Goal: Information Seeking & Learning: Learn about a topic

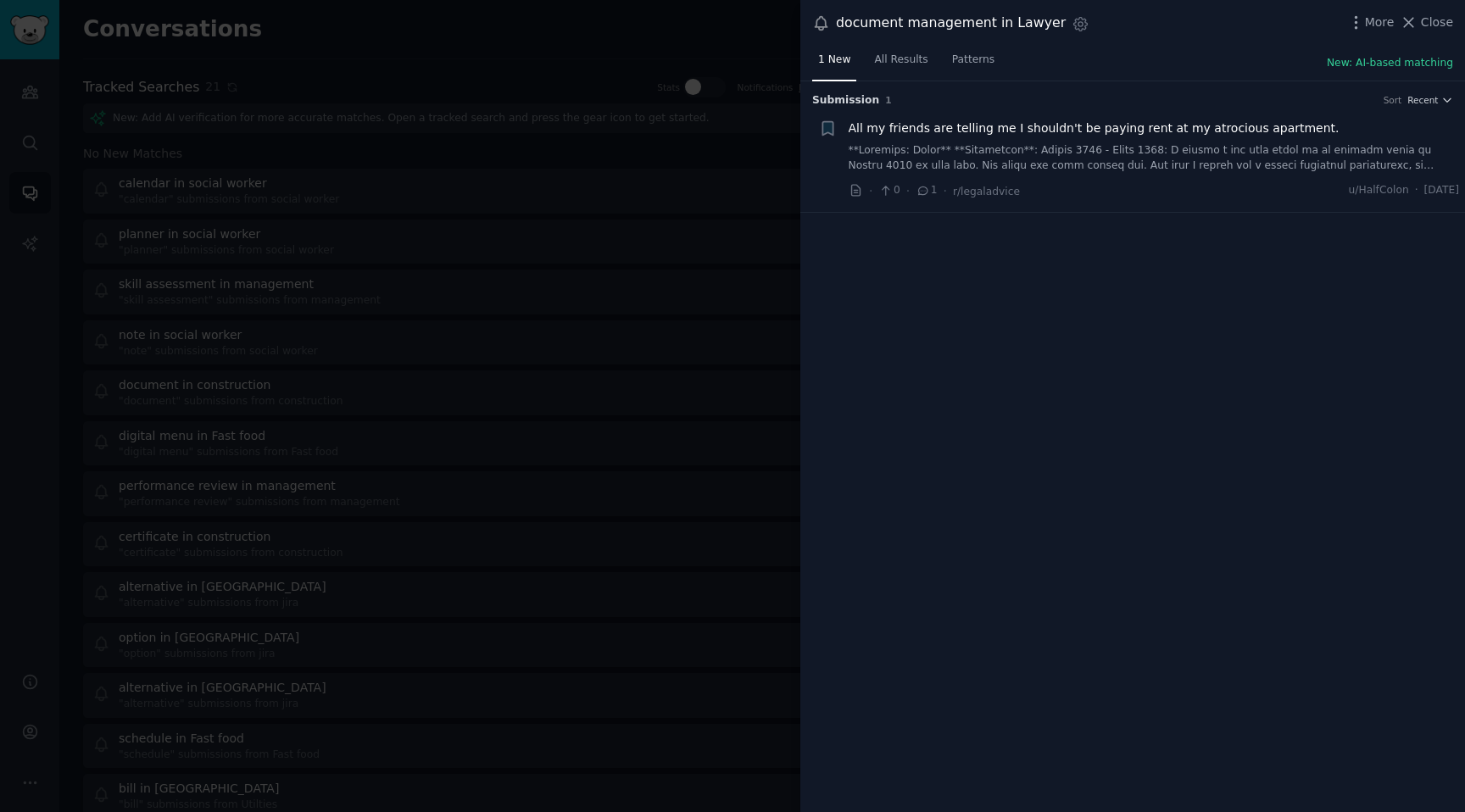
click at [235, 208] on div at bounding box center [732, 406] width 1465 height 812
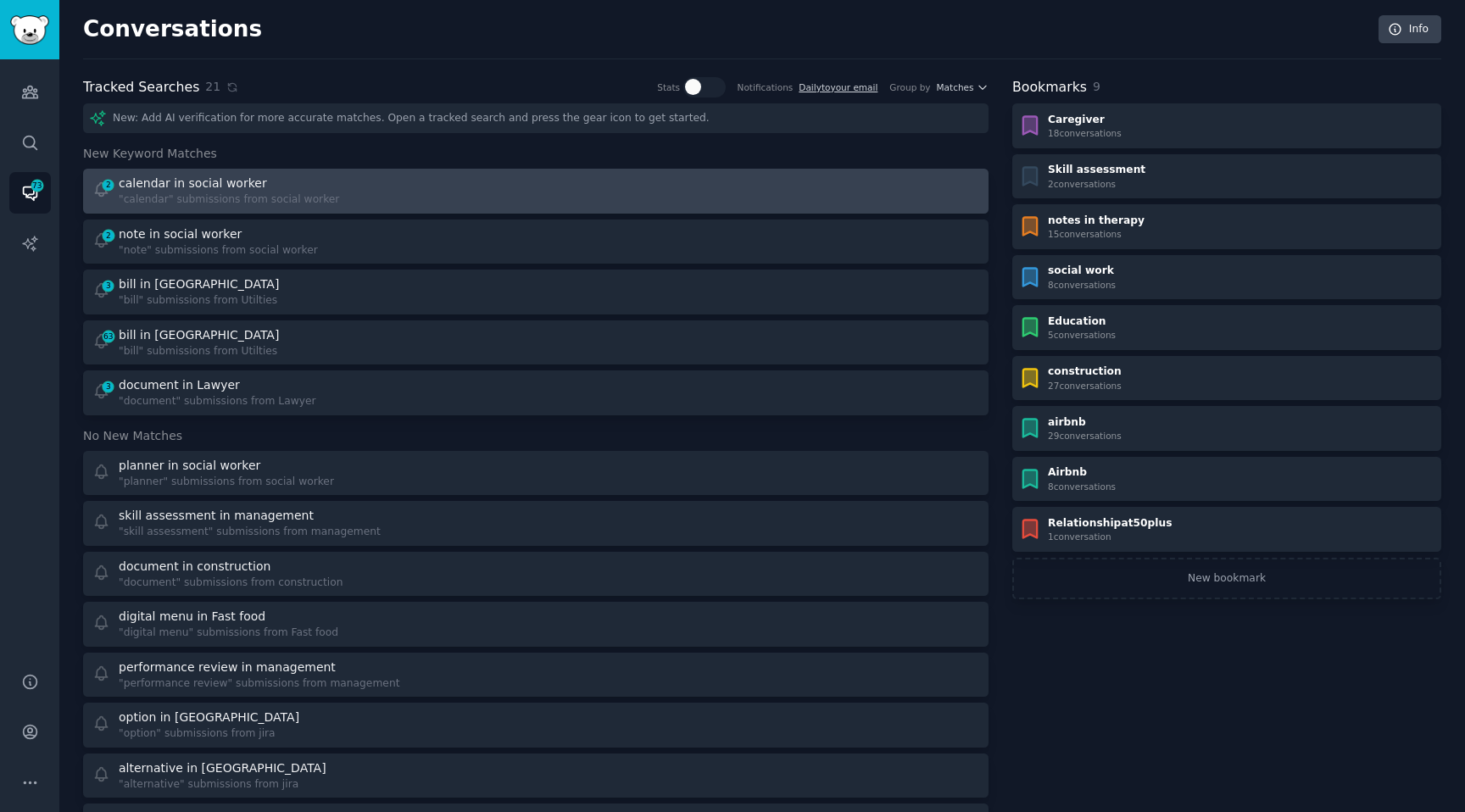
click at [141, 175] on div "calendar in social worker" at bounding box center [193, 184] width 148 height 18
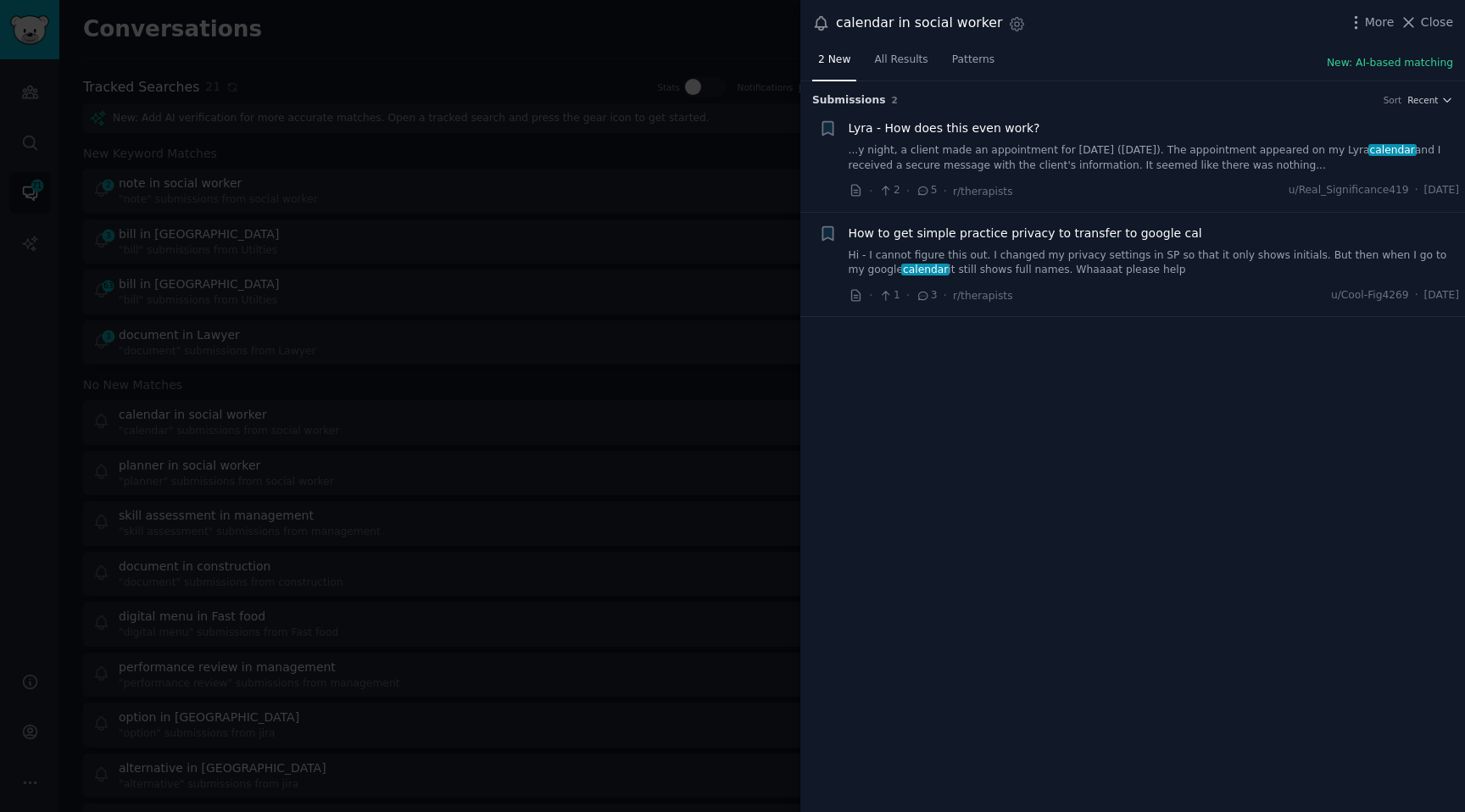
click at [1037, 250] on link "Hi - I cannot figure this out. I changed my privacy settings in SP so that it o…" at bounding box center [1154, 264] width 612 height 30
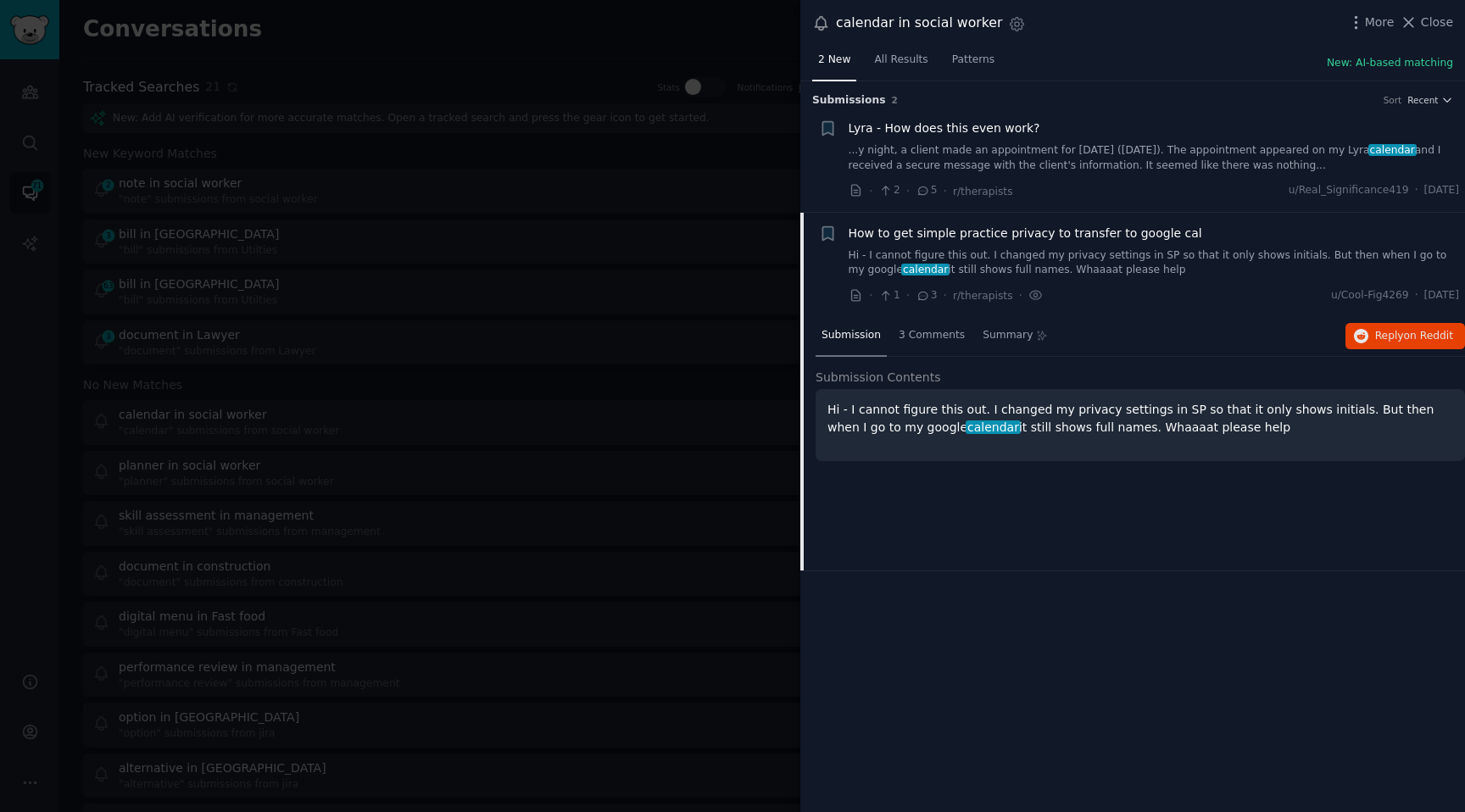
click at [751, 325] on div at bounding box center [732, 406] width 1465 height 812
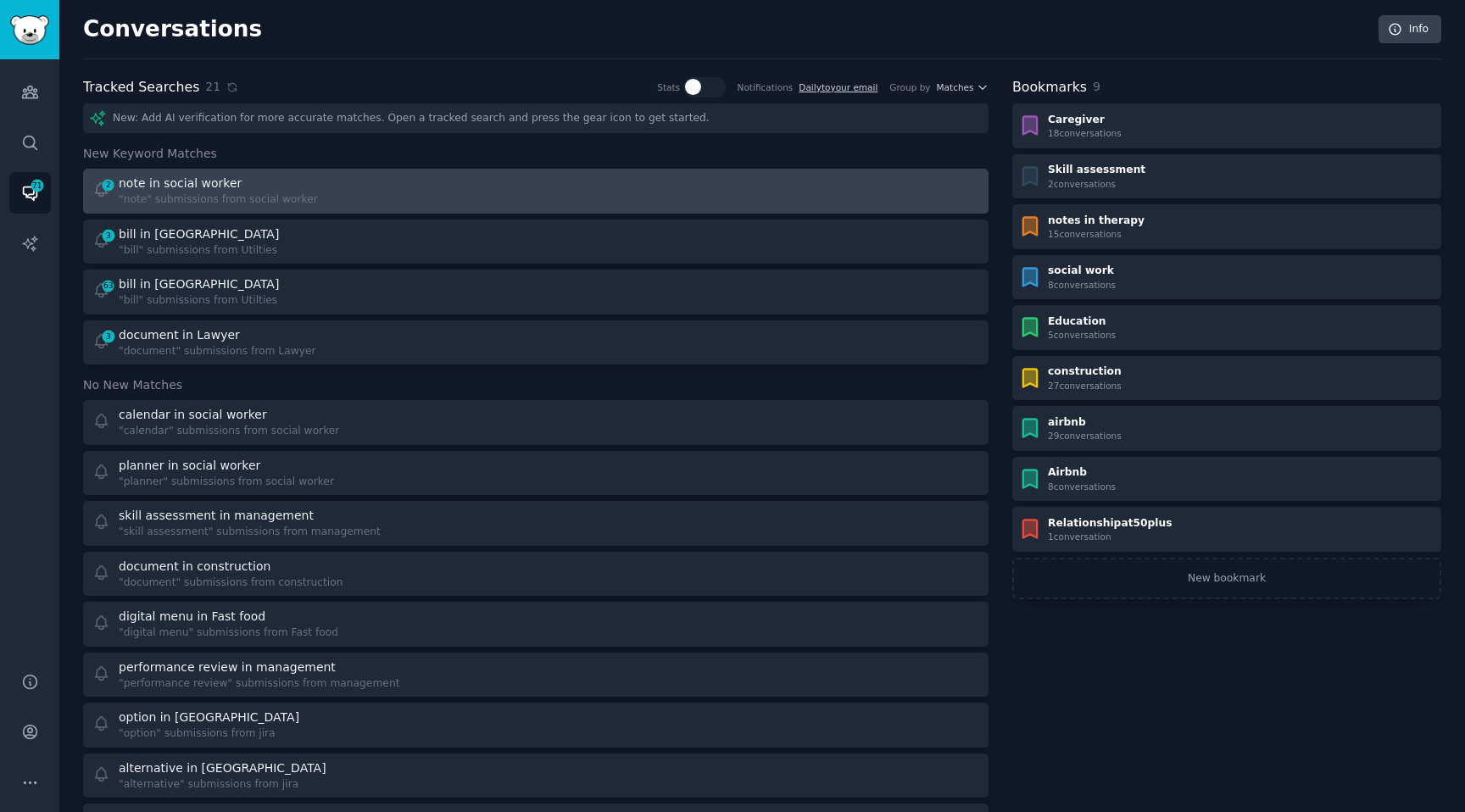
click at [180, 177] on div "note in social worker" at bounding box center [180, 184] width 123 height 18
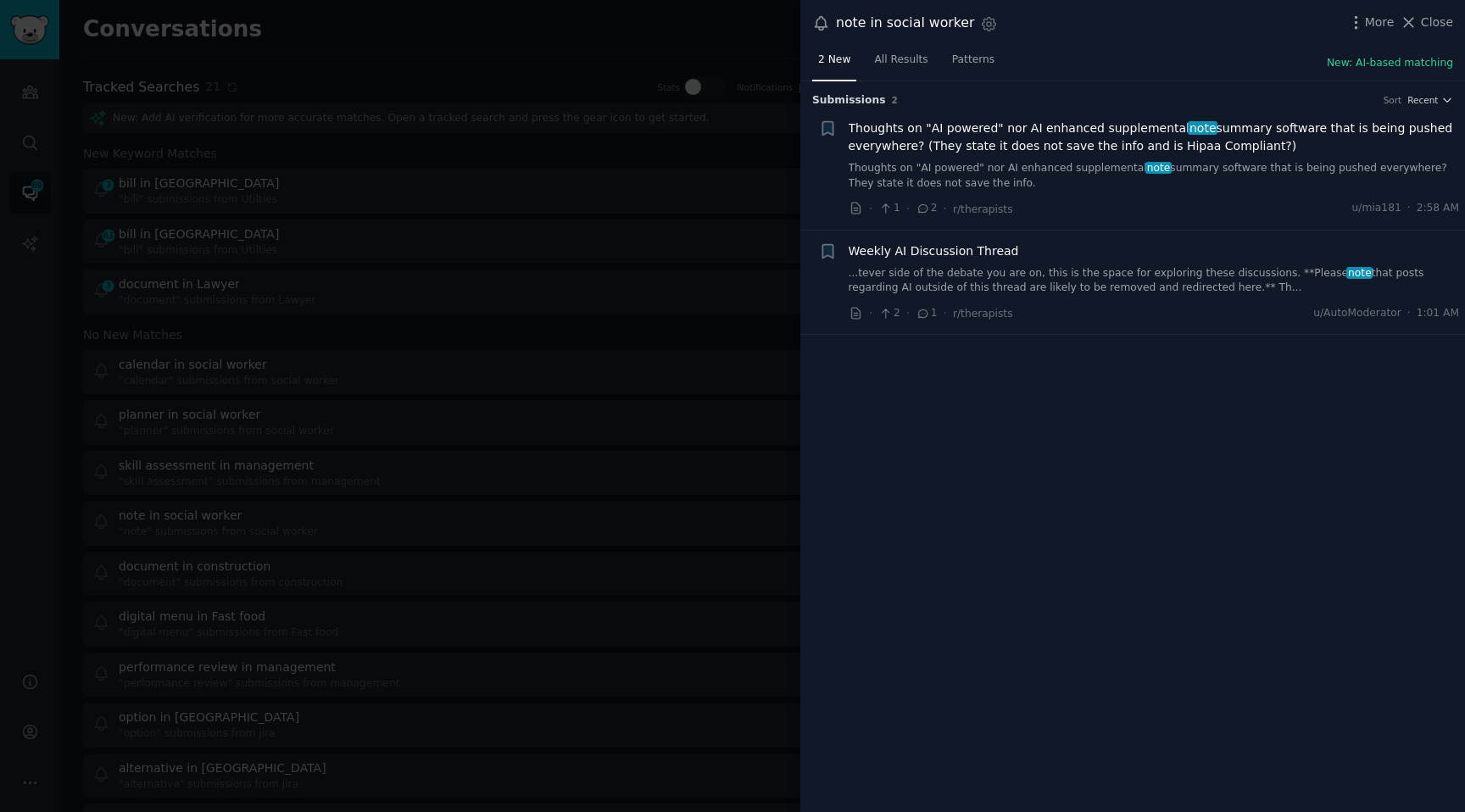
click at [996, 279] on link "...tever side of the debate you are on, this is the space for exploring these d…" at bounding box center [1154, 281] width 612 height 30
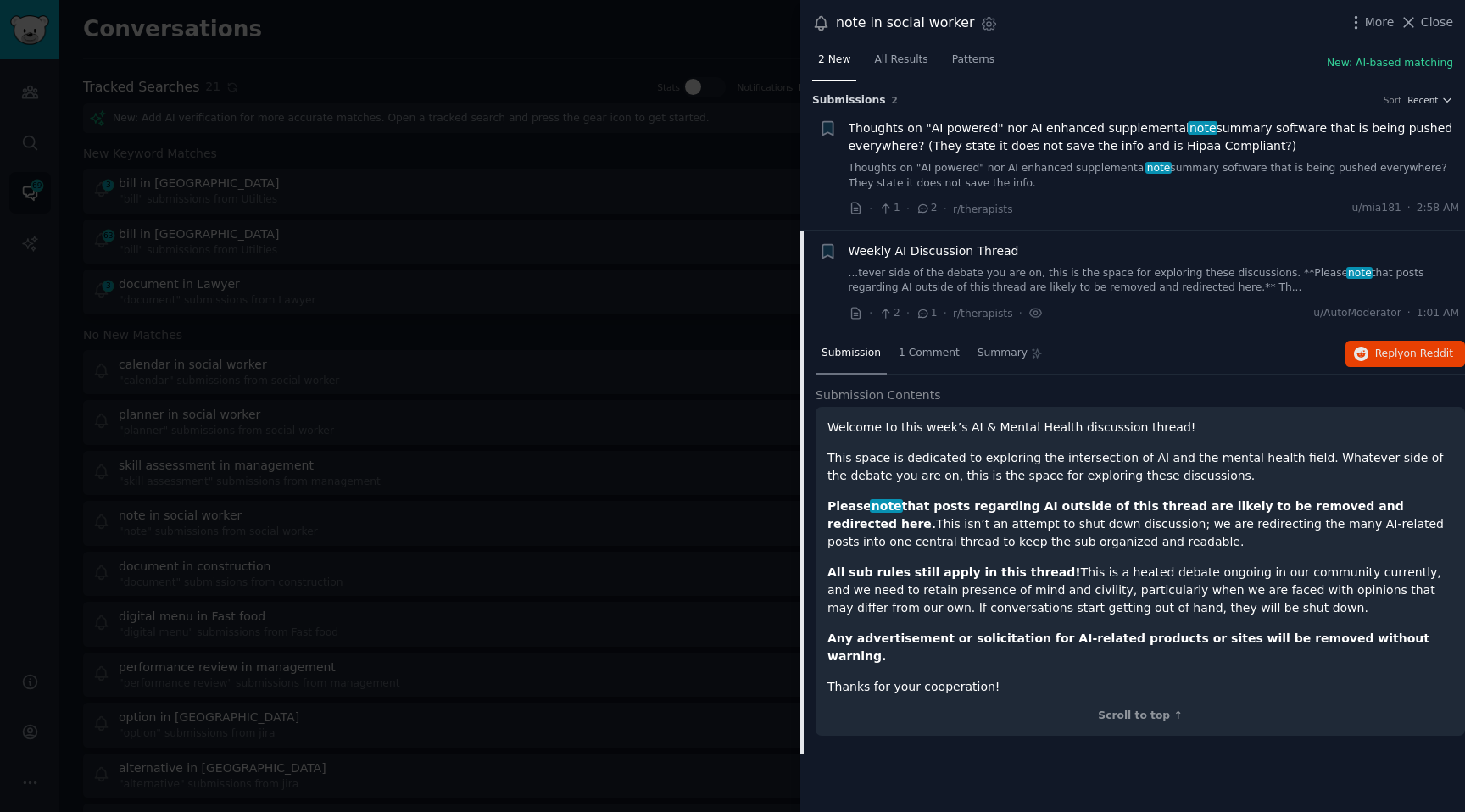
click at [1341, 140] on span "Thoughts on "AI powered" nor AI enhanced supplemental note summary software tha…" at bounding box center [1154, 138] width 612 height 36
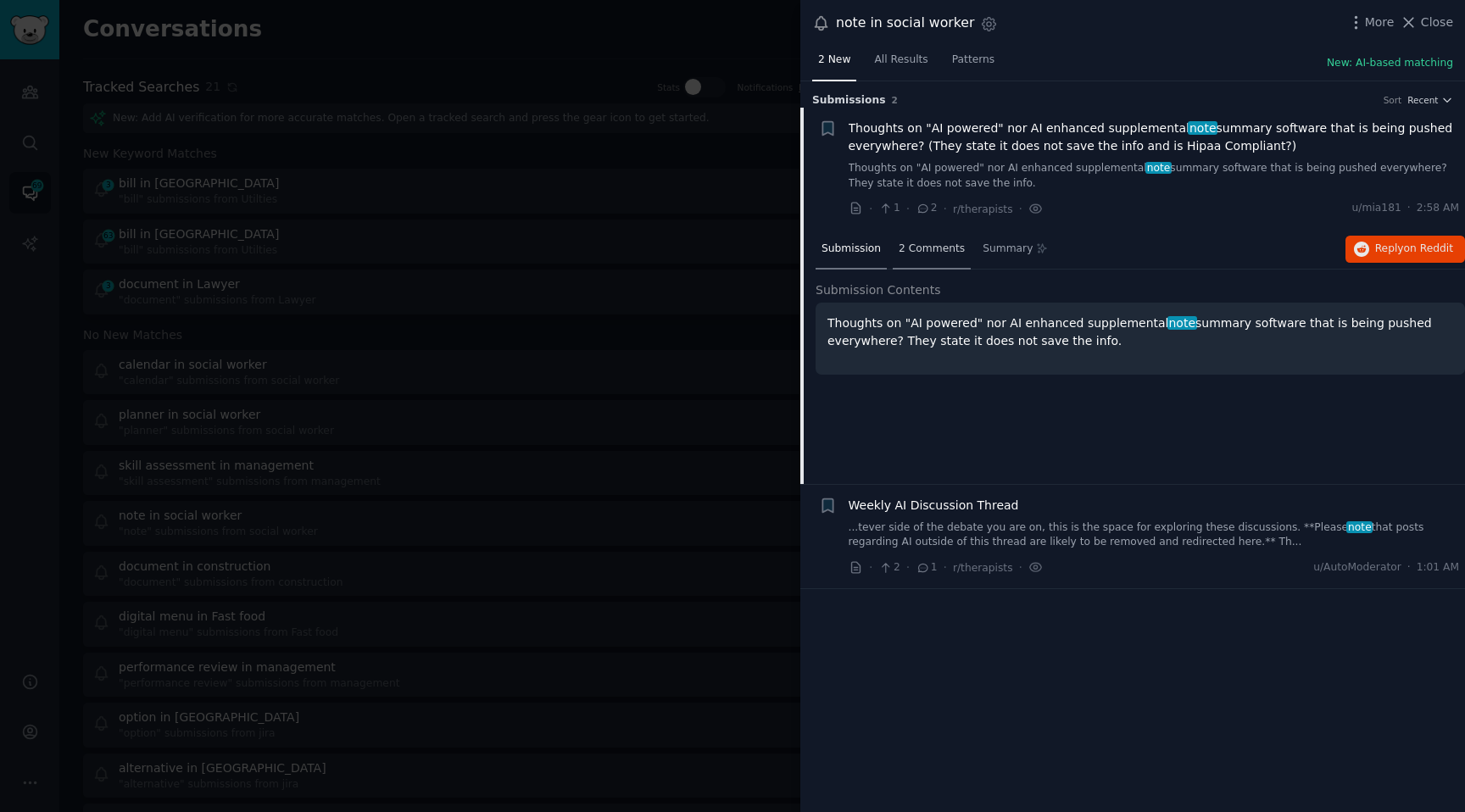
click at [928, 235] on div "2 Comments" at bounding box center [931, 250] width 78 height 41
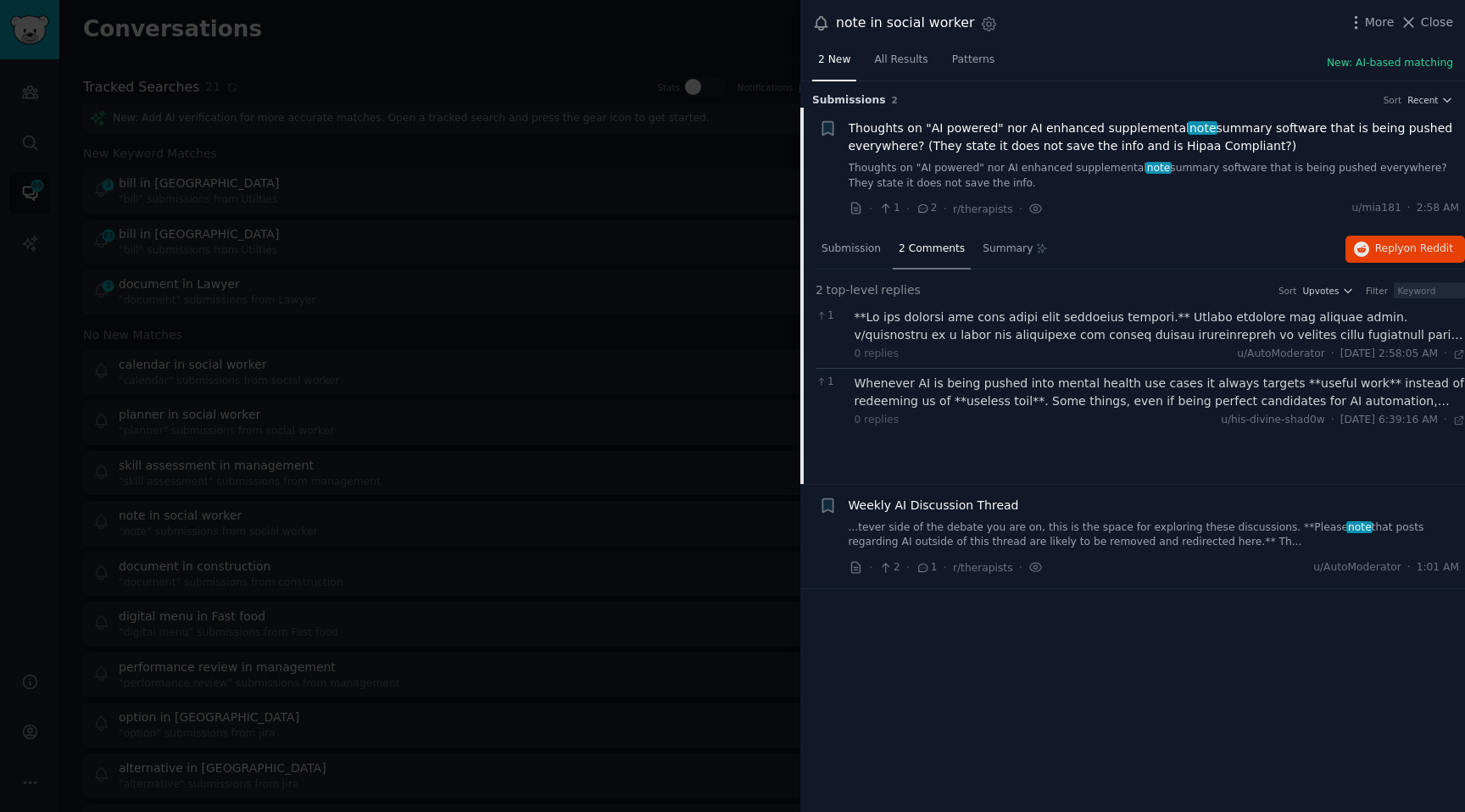
click at [995, 377] on div "Whenever AI is being pushed into mental health use cases it always targets **us…" at bounding box center [1160, 393] width 612 height 36
click at [582, 365] on div at bounding box center [732, 406] width 1465 height 812
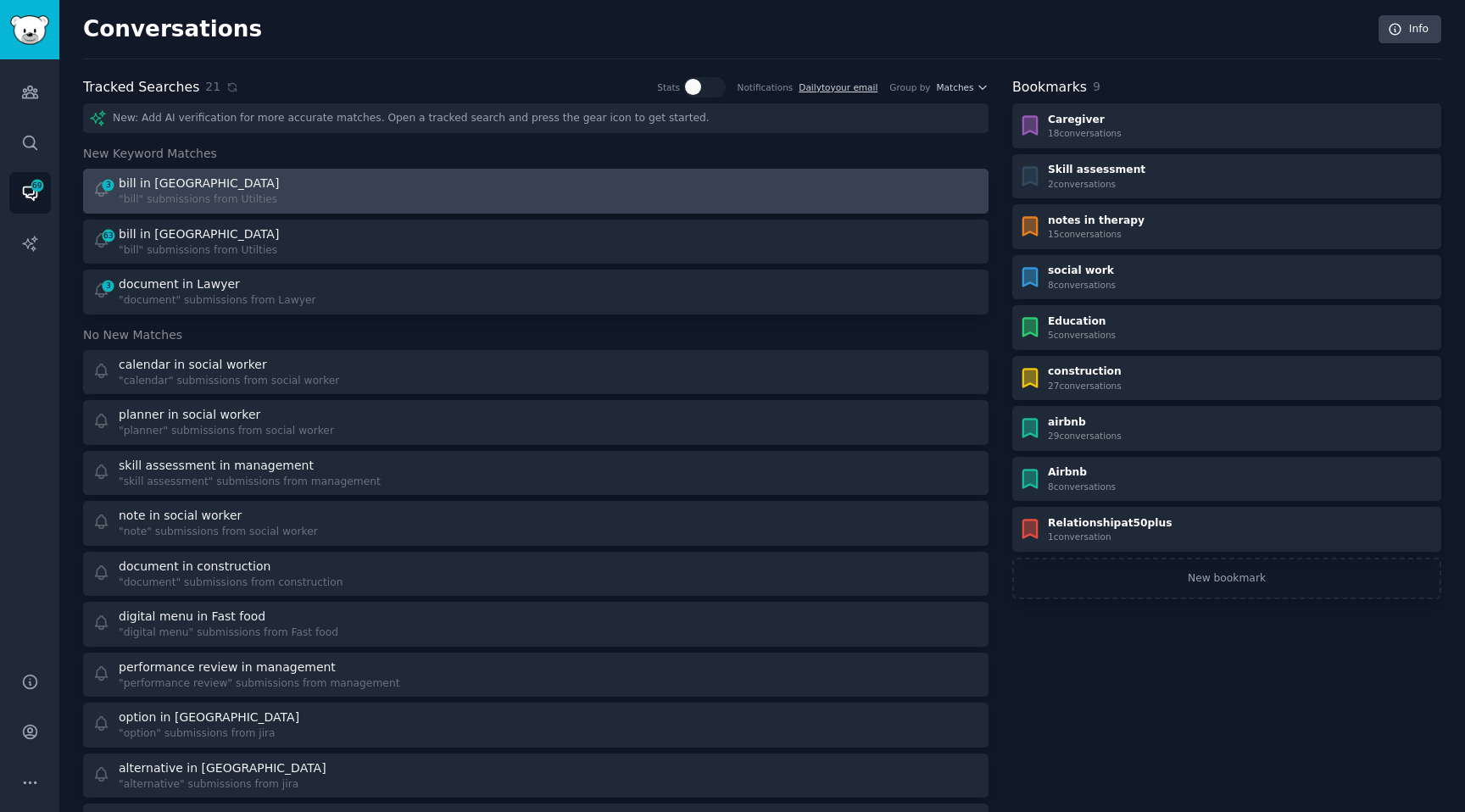
click at [122, 195] on div ""bill" submissions from Utilties" at bounding box center [201, 200] width 164 height 15
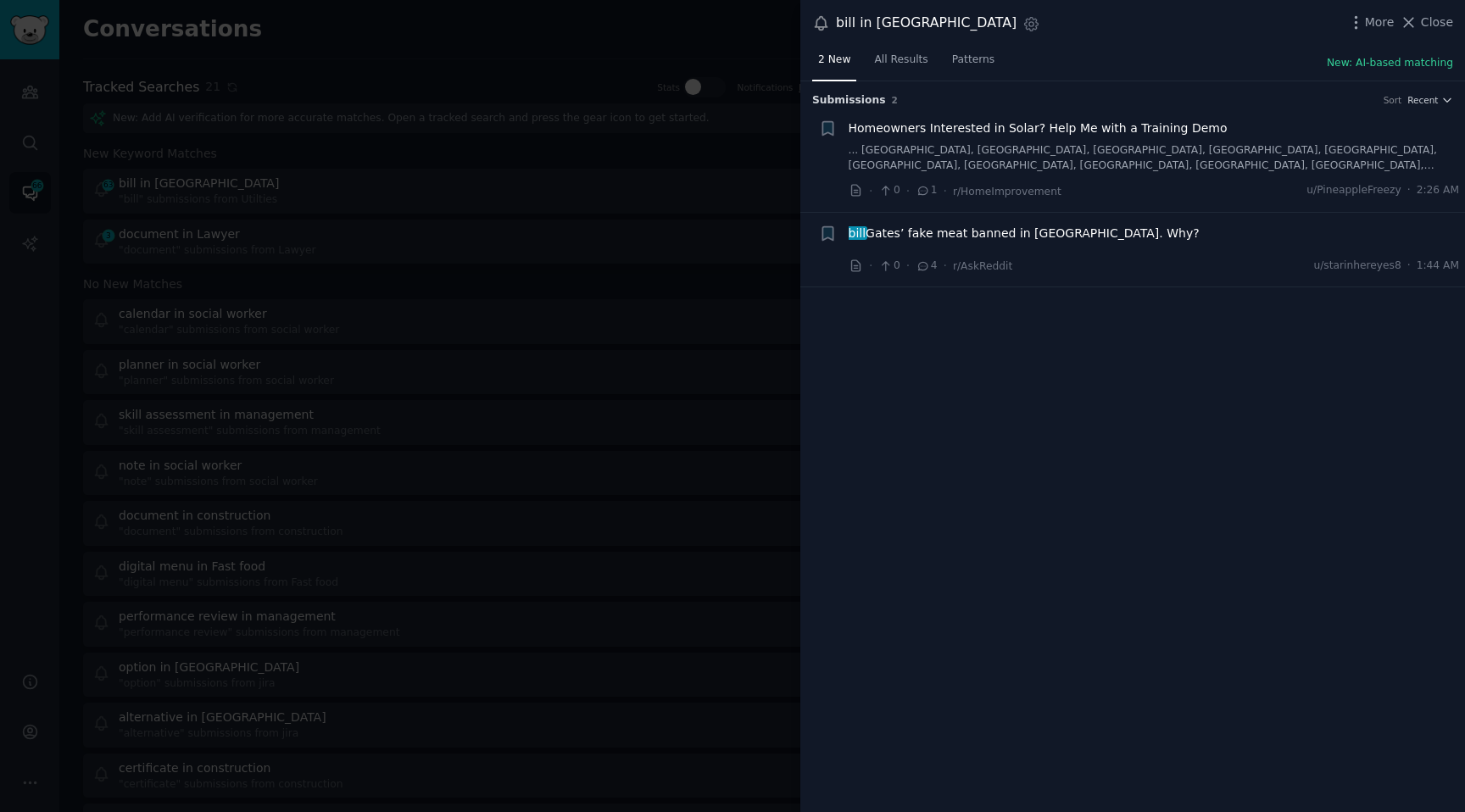
click at [1102, 98] on h3 "Submission s 2 Sort Recent" at bounding box center [1132, 100] width 641 height 15
click at [1108, 144] on link "... MN, MO, MT, NC, NH, NJ, NM, NV, OH, OR, PA, RI, SC, TX, UT, VT, or WI. * Sh…" at bounding box center [1154, 158] width 612 height 30
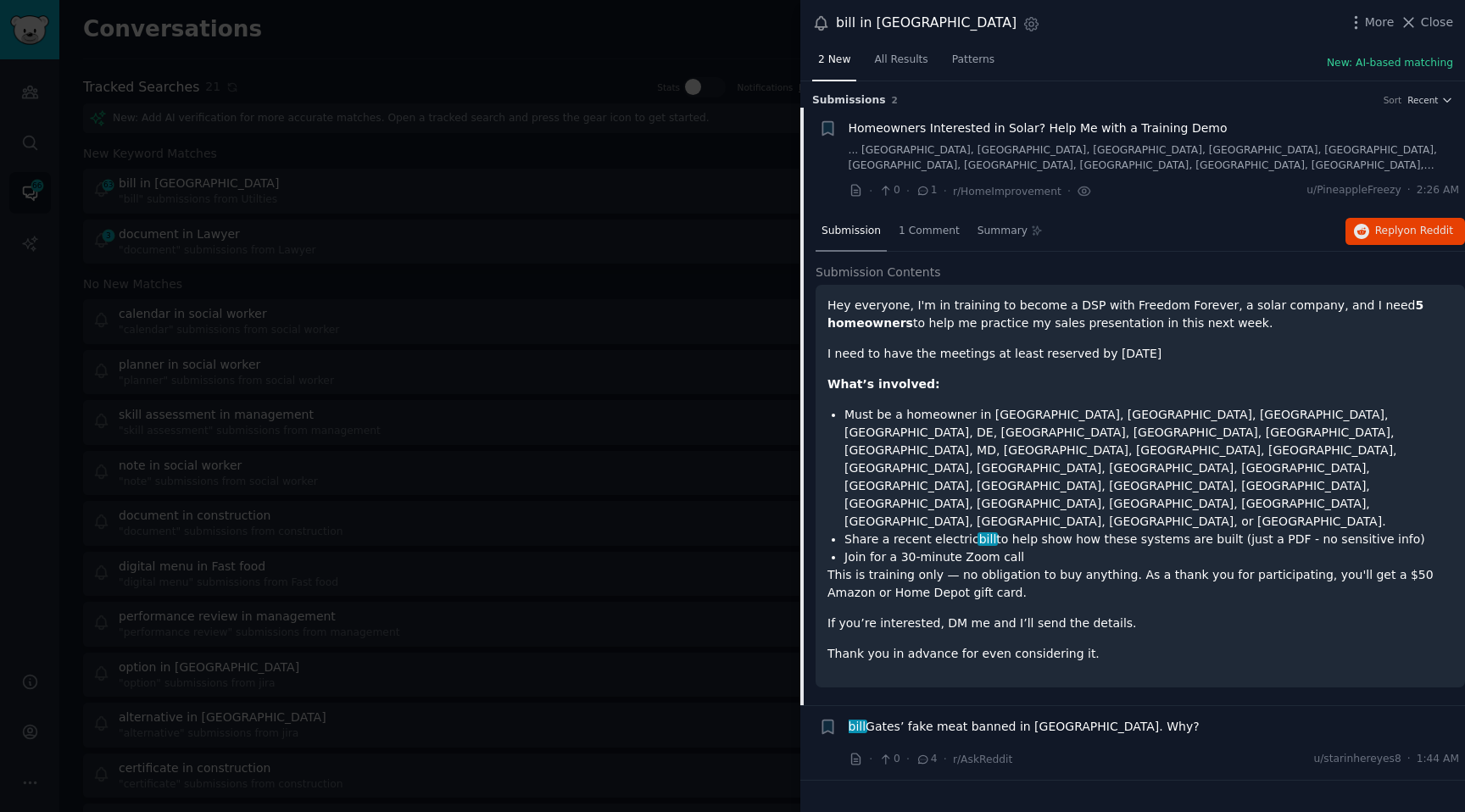
click at [711, 547] on div at bounding box center [732, 406] width 1465 height 812
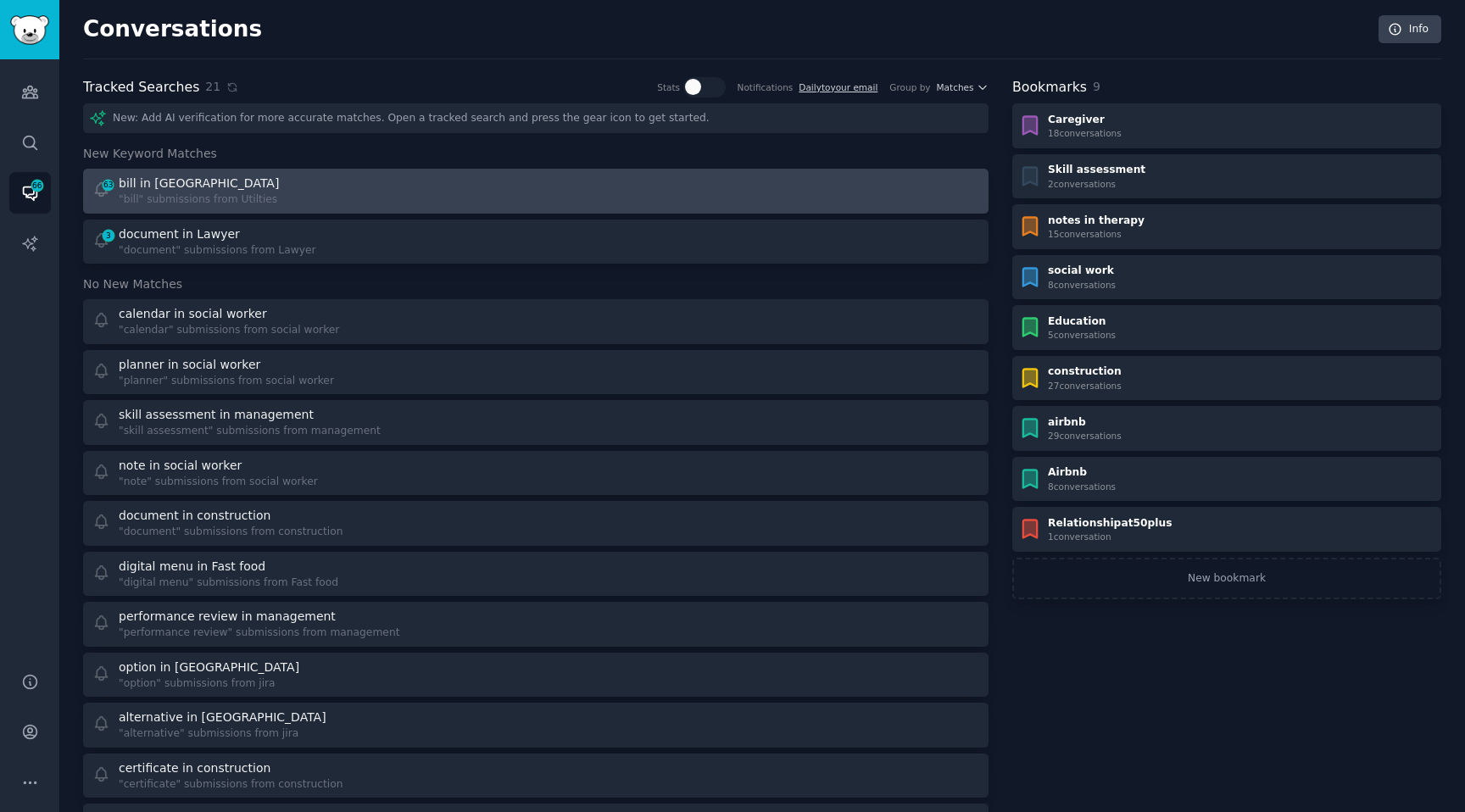
click at [389, 178] on div "63 bill in Utilties "bill" submissions from Utilties" at bounding box center [308, 191] width 433 height 33
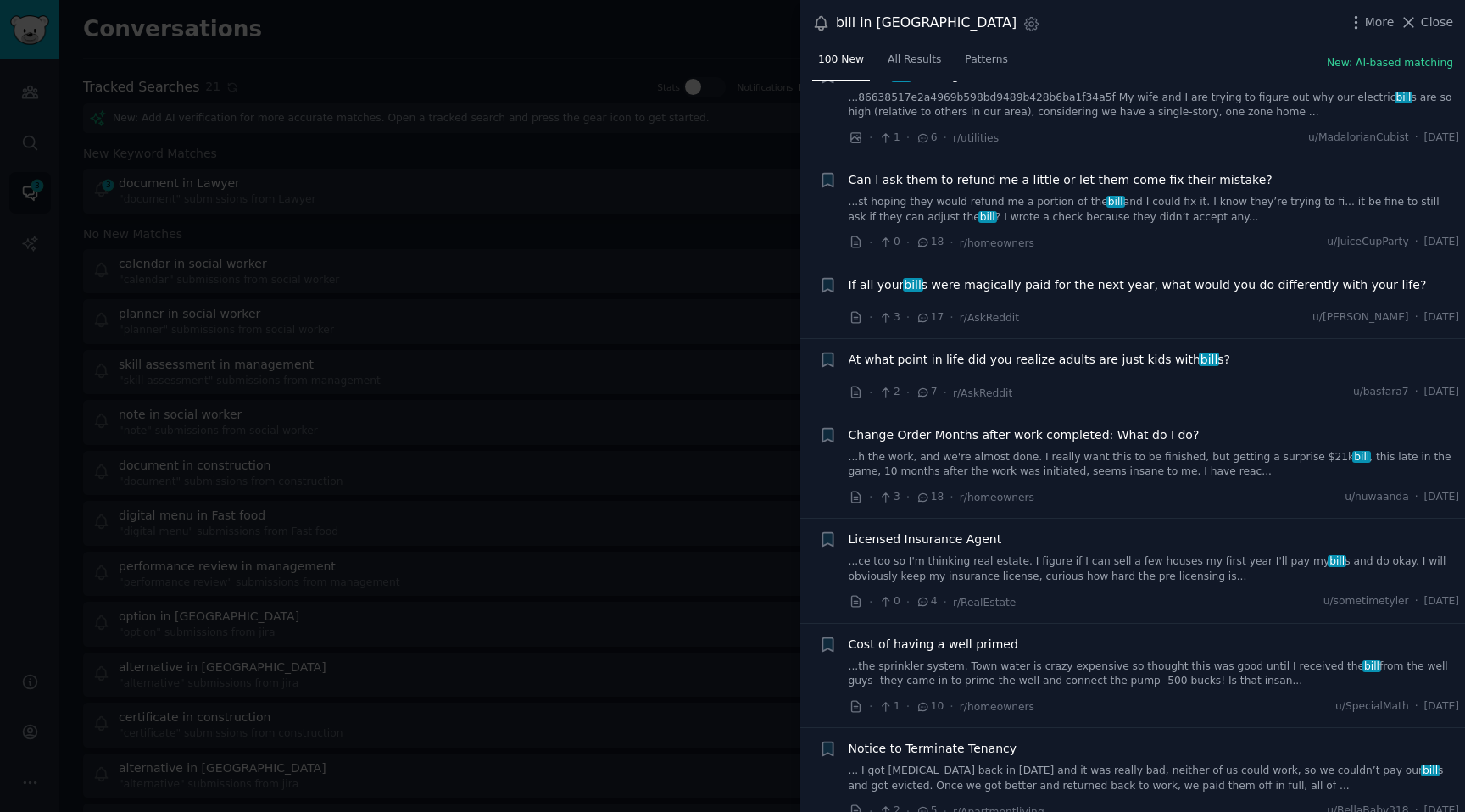
scroll to position [8832, 0]
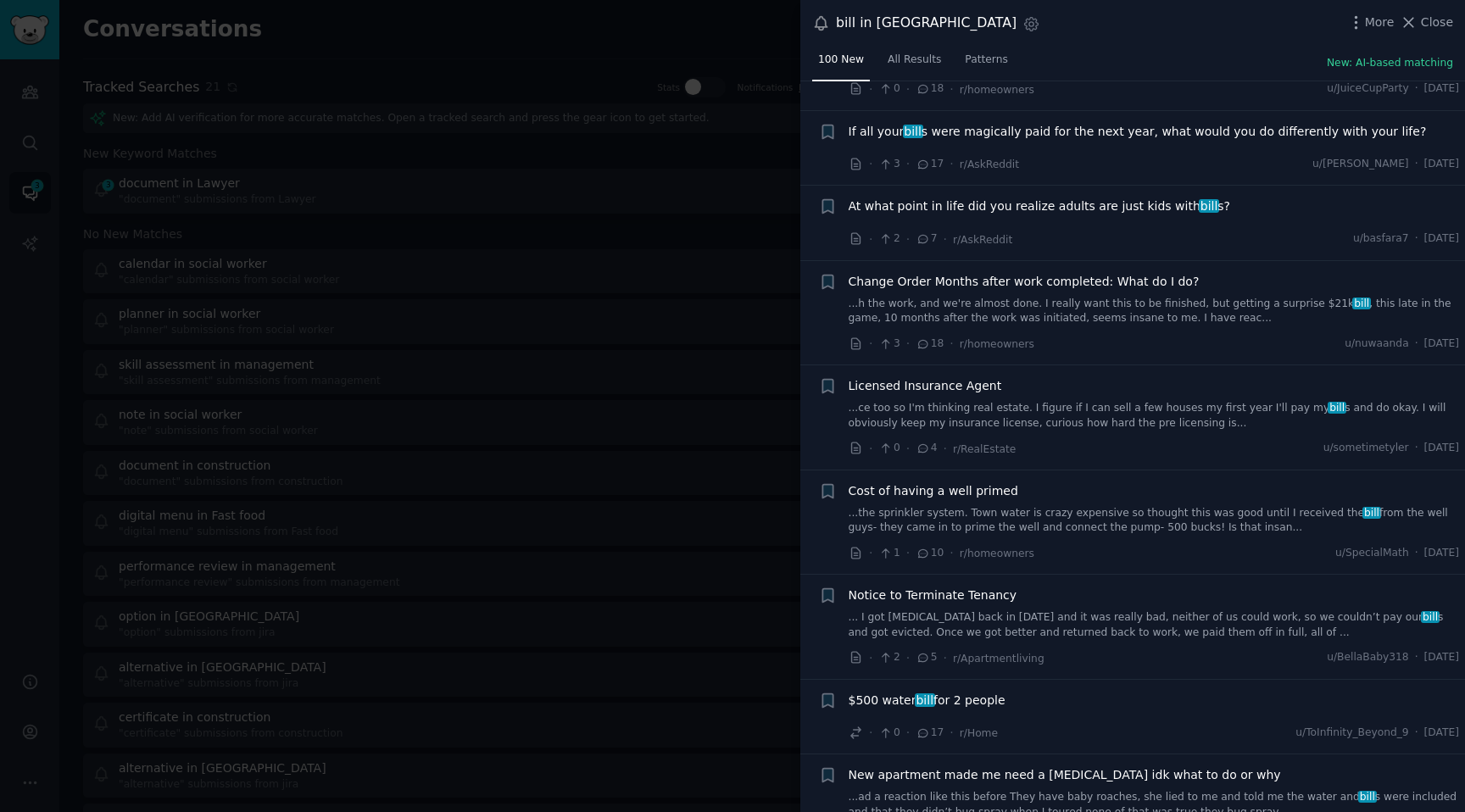
click at [606, 237] on div at bounding box center [732, 406] width 1465 height 812
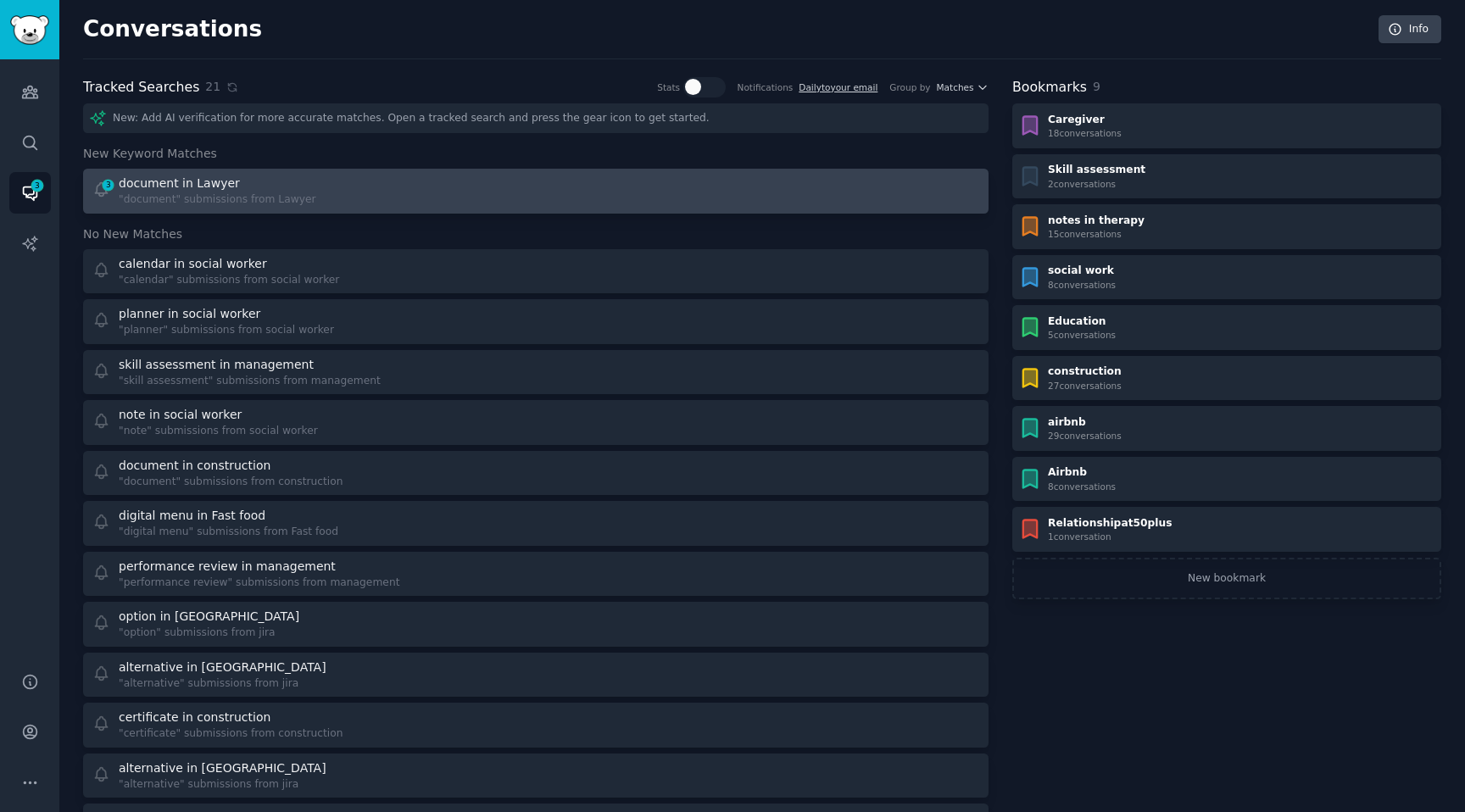
click at [120, 206] on div ""document" submissions from Lawyer" at bounding box center [218, 200] width 198 height 15
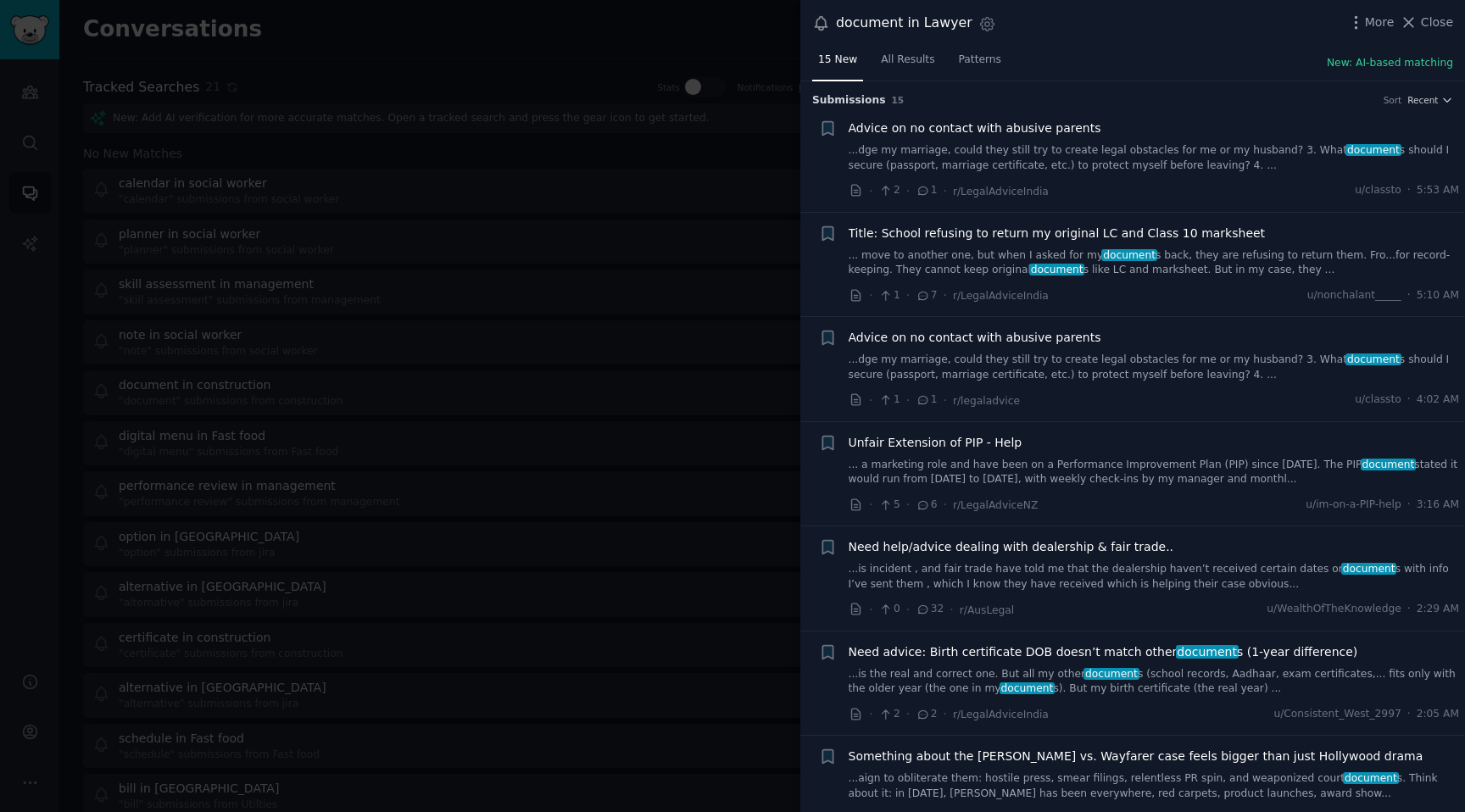
click at [681, 193] on div at bounding box center [732, 406] width 1465 height 812
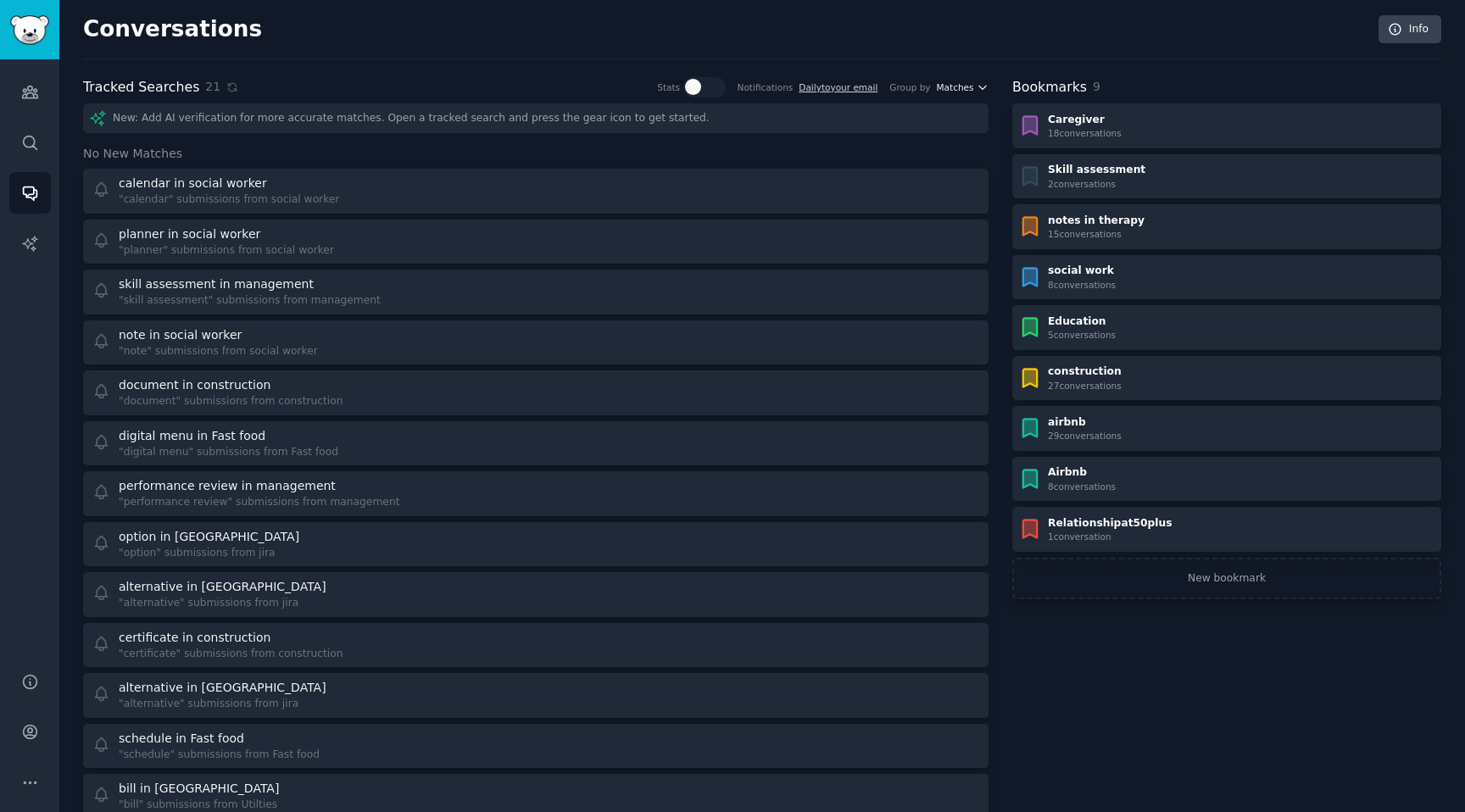
click at [984, 85] on icon "button" at bounding box center [982, 87] width 12 height 12
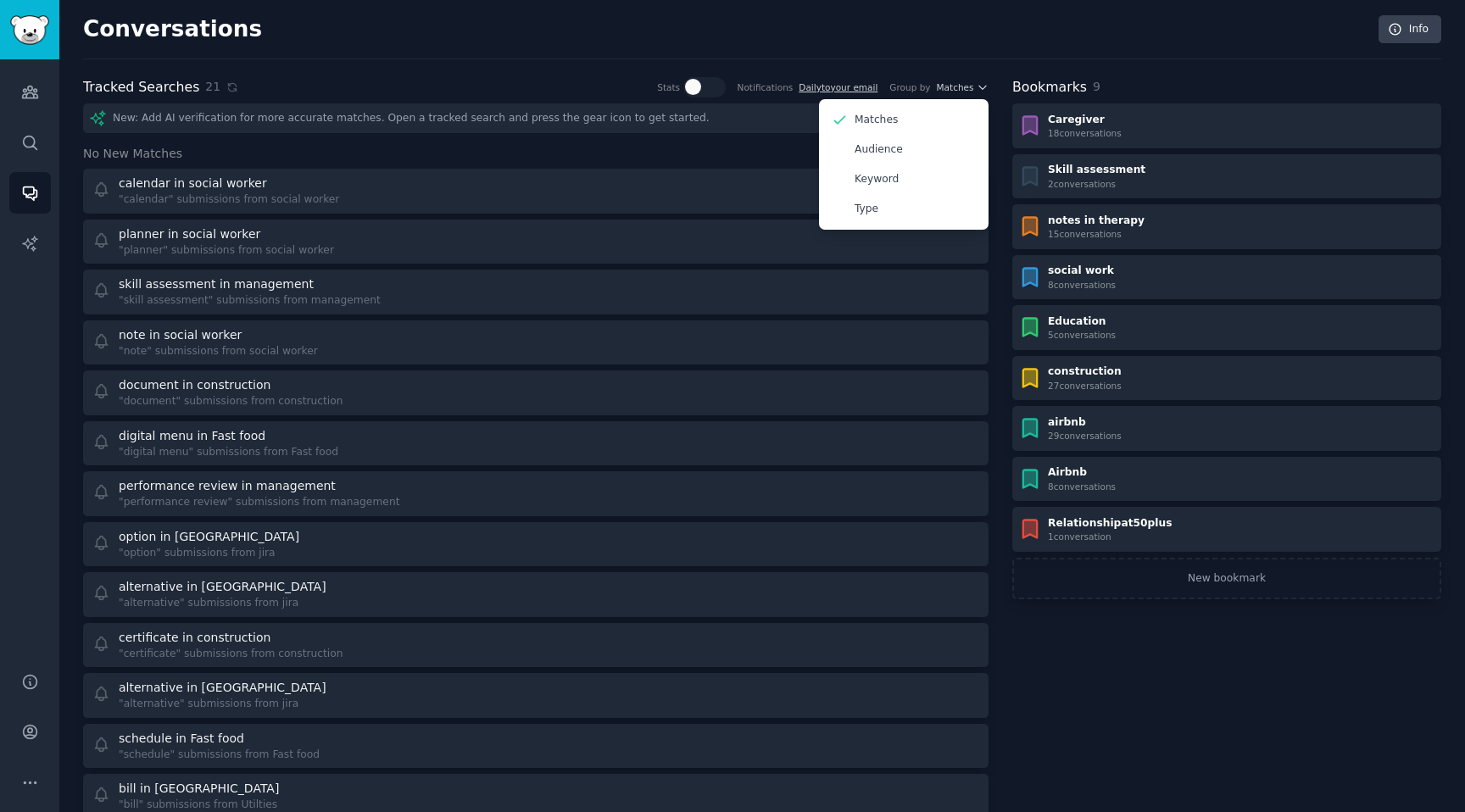
click at [994, 52] on div "Conversations Info" at bounding box center [761, 37] width 1358 height 44
